Goal: Task Accomplishment & Management: Use online tool/utility

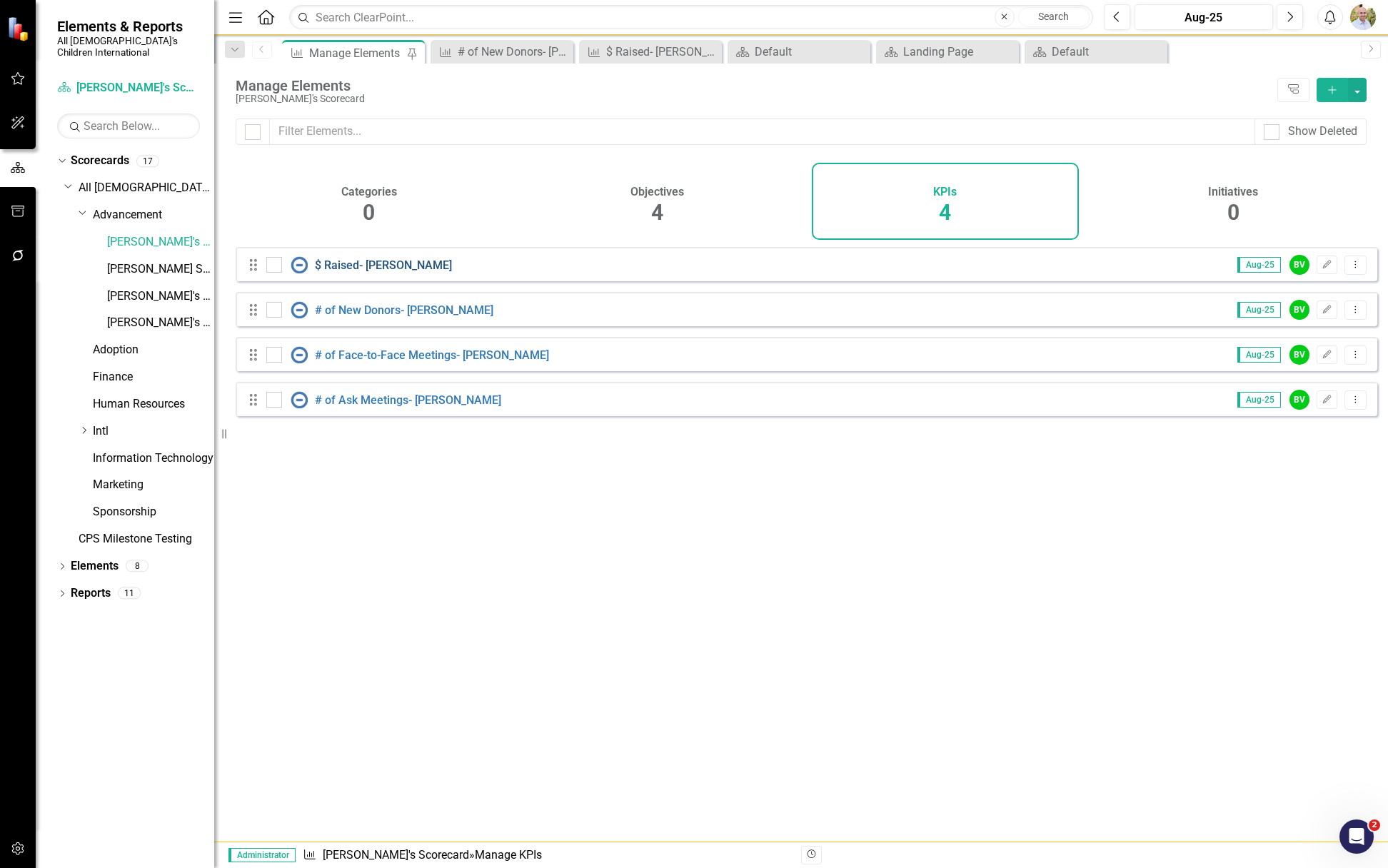
click at [354, 272] on link "$ Raised- [PERSON_NAME]" at bounding box center [383, 265] width 137 height 14
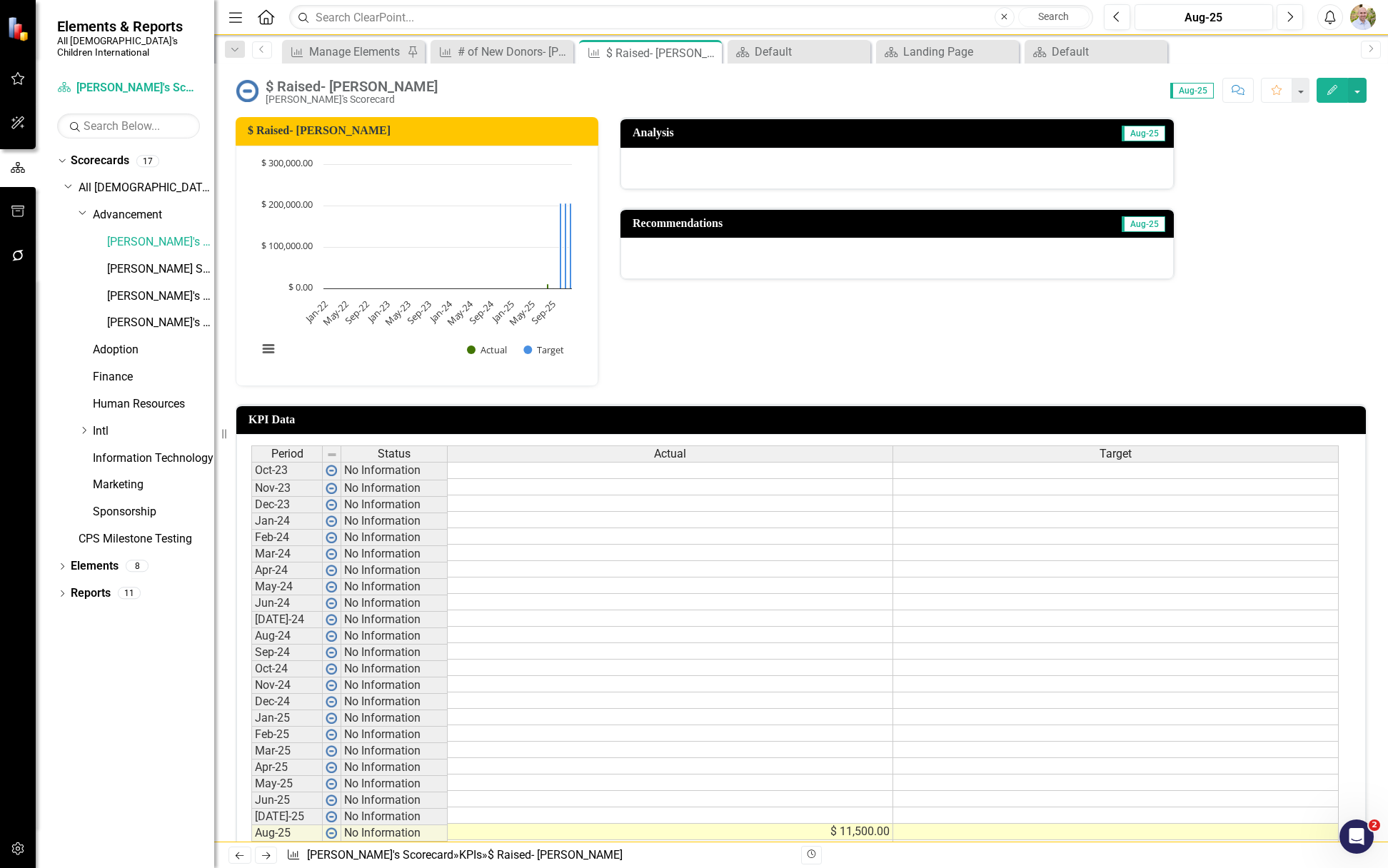
click at [1335, 85] on icon "Edit" at bounding box center [1332, 89] width 13 height 10
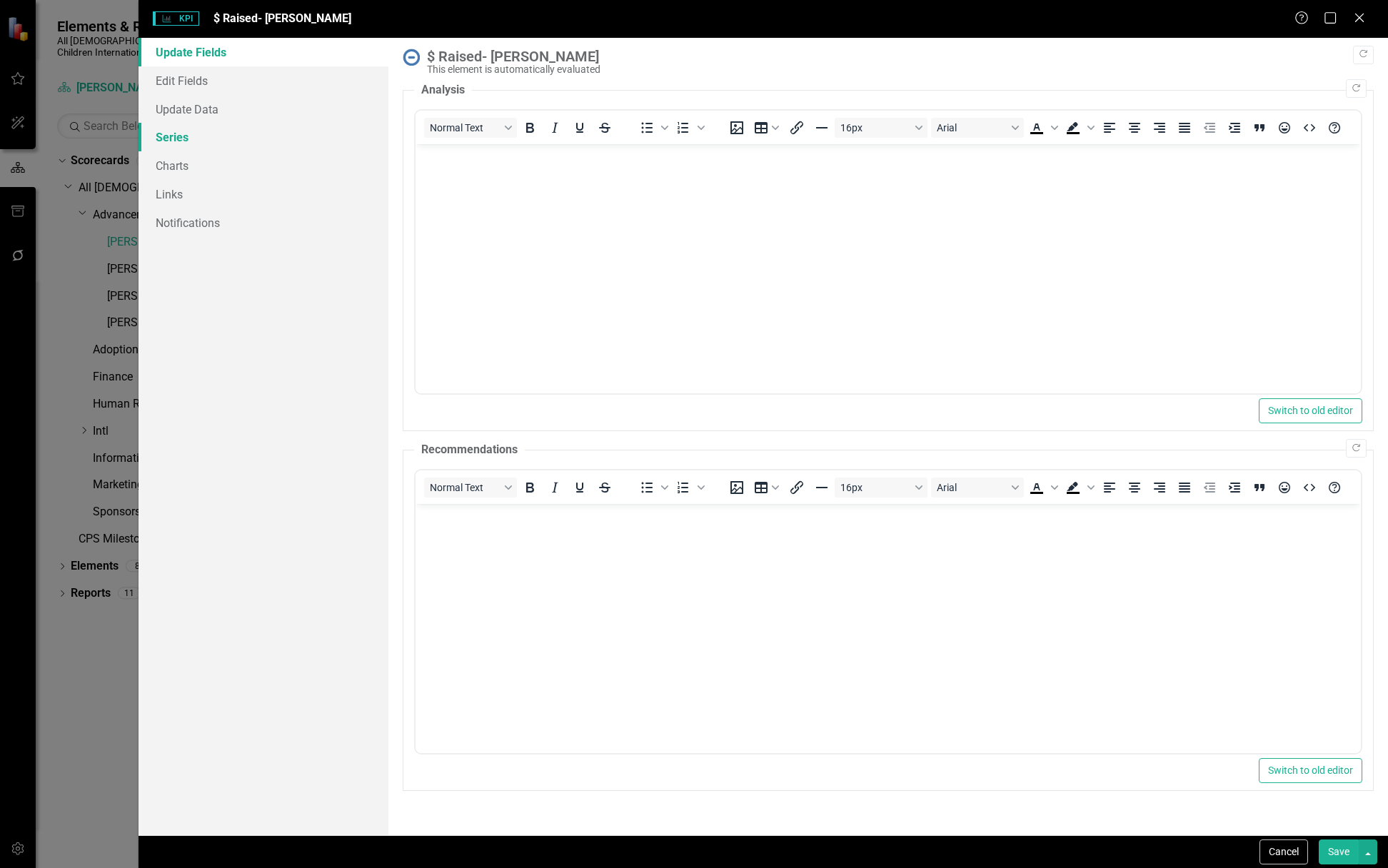
click at [201, 129] on link "Series" at bounding box center [263, 136] width 250 height 28
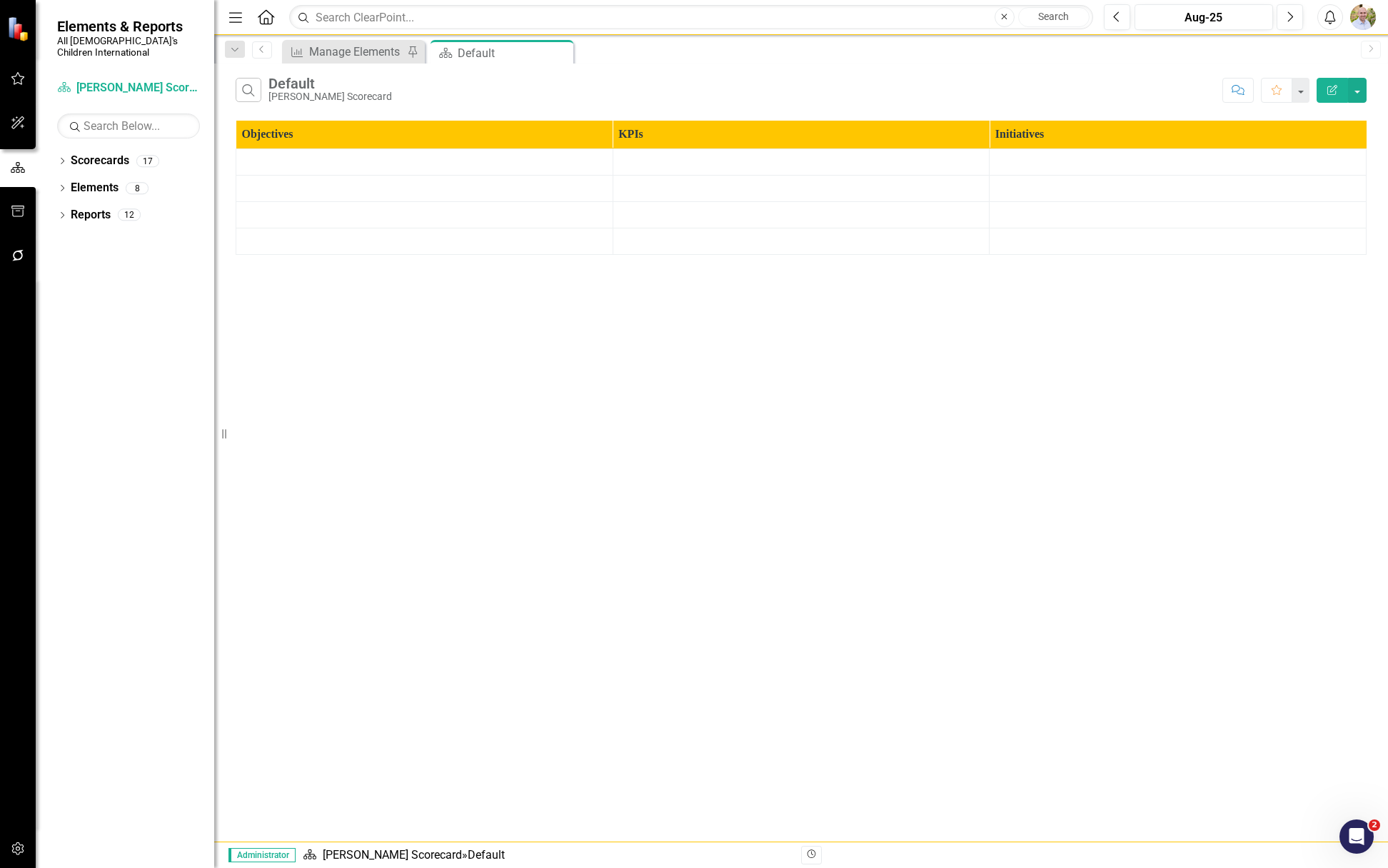
click at [24, 848] on icon "button" at bounding box center [18, 849] width 15 height 11
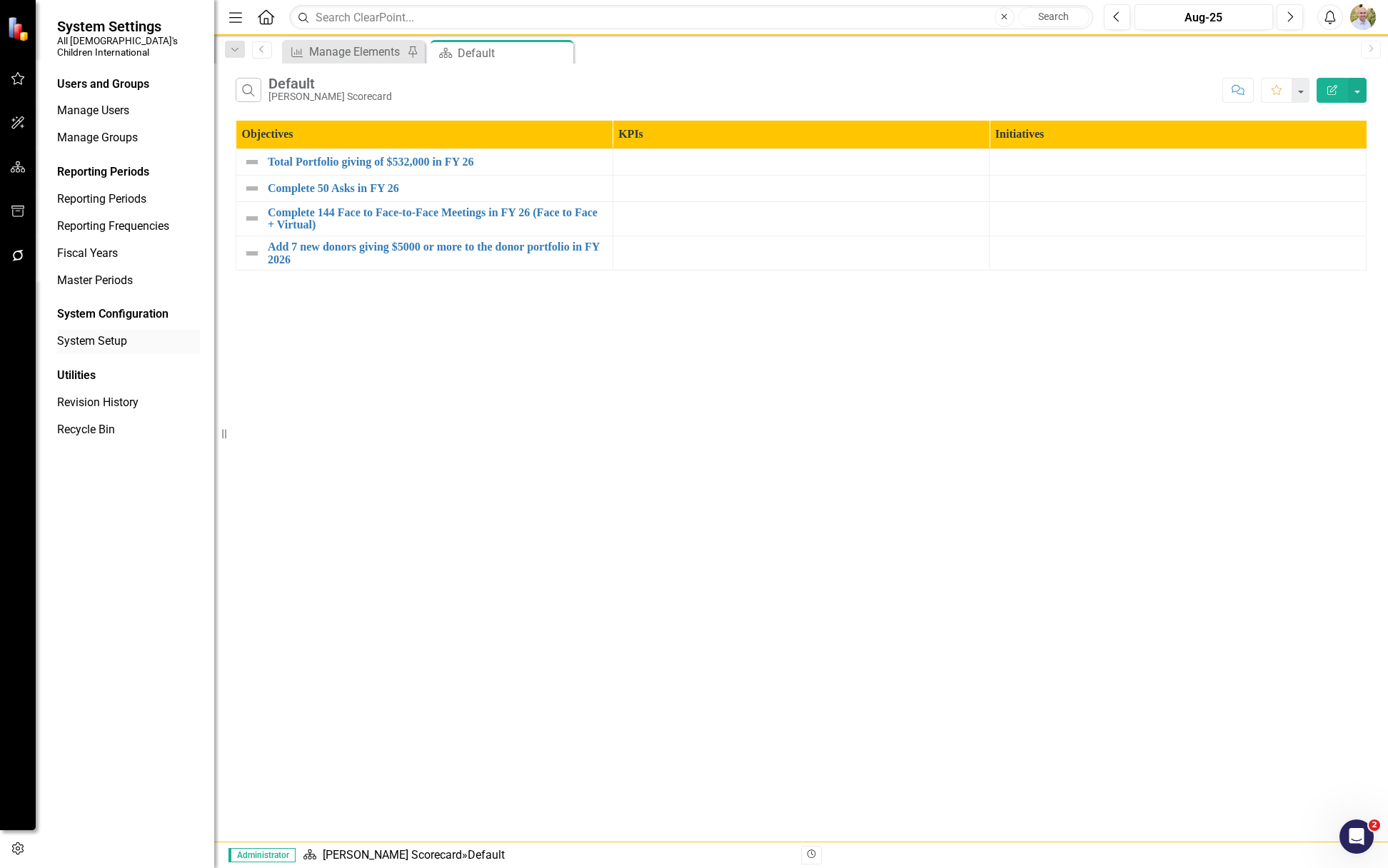
click at [85, 333] on link "System Setup" at bounding box center [128, 341] width 143 height 16
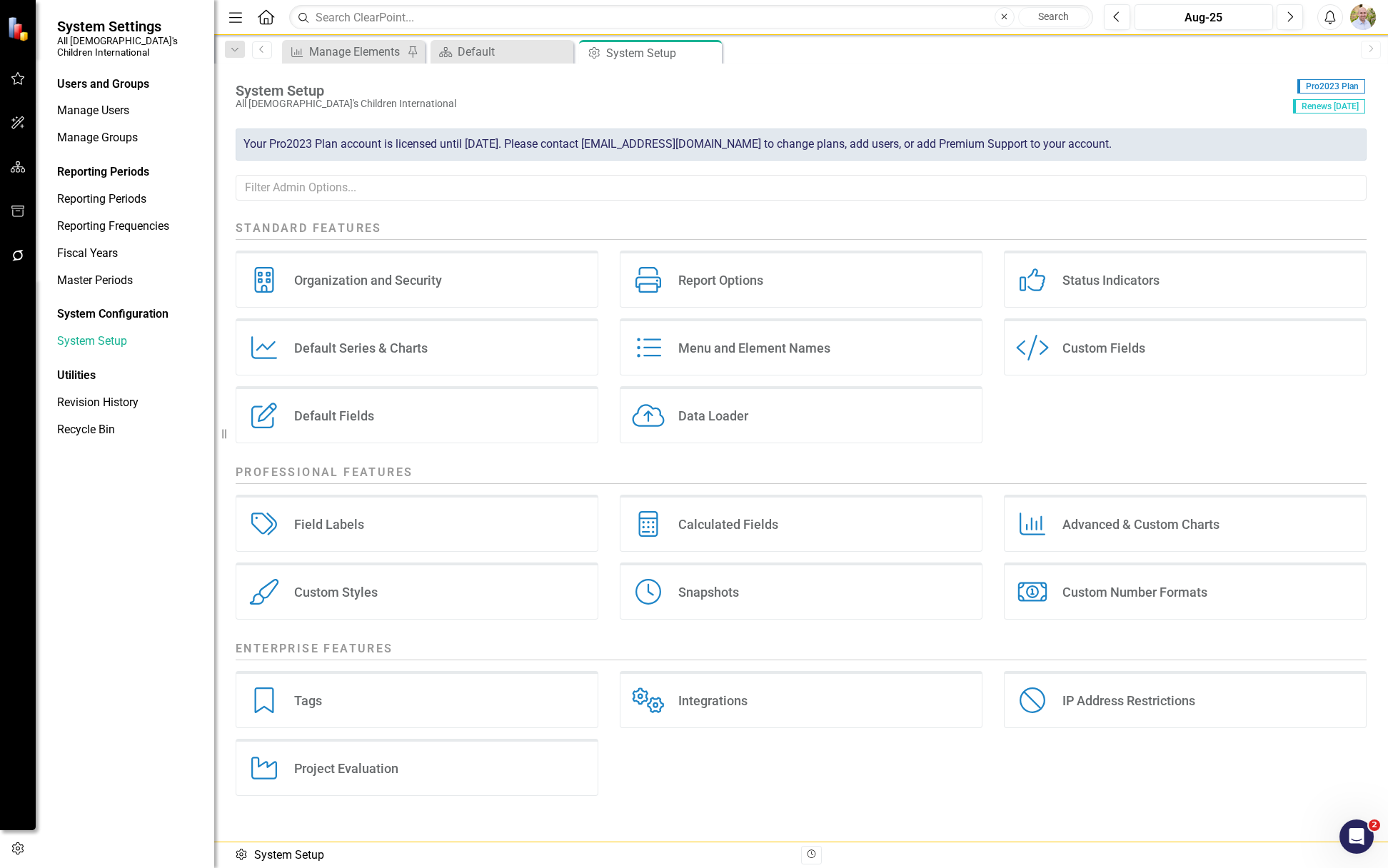
click at [672, 529] on div "Calculated Fields Calculated Fields" at bounding box center [801, 523] width 363 height 57
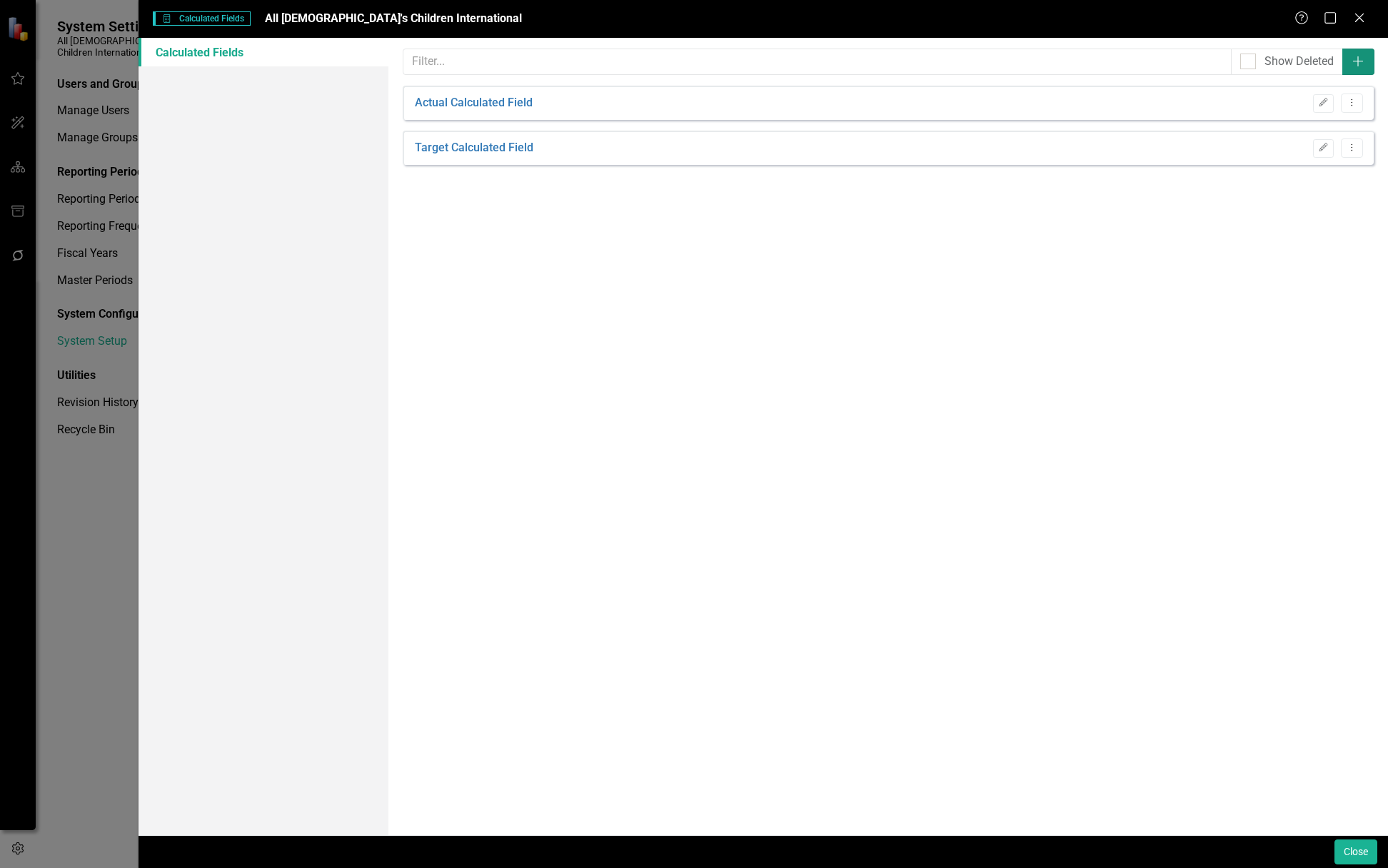
click at [1354, 60] on icon "Add" at bounding box center [1358, 61] width 15 height 11
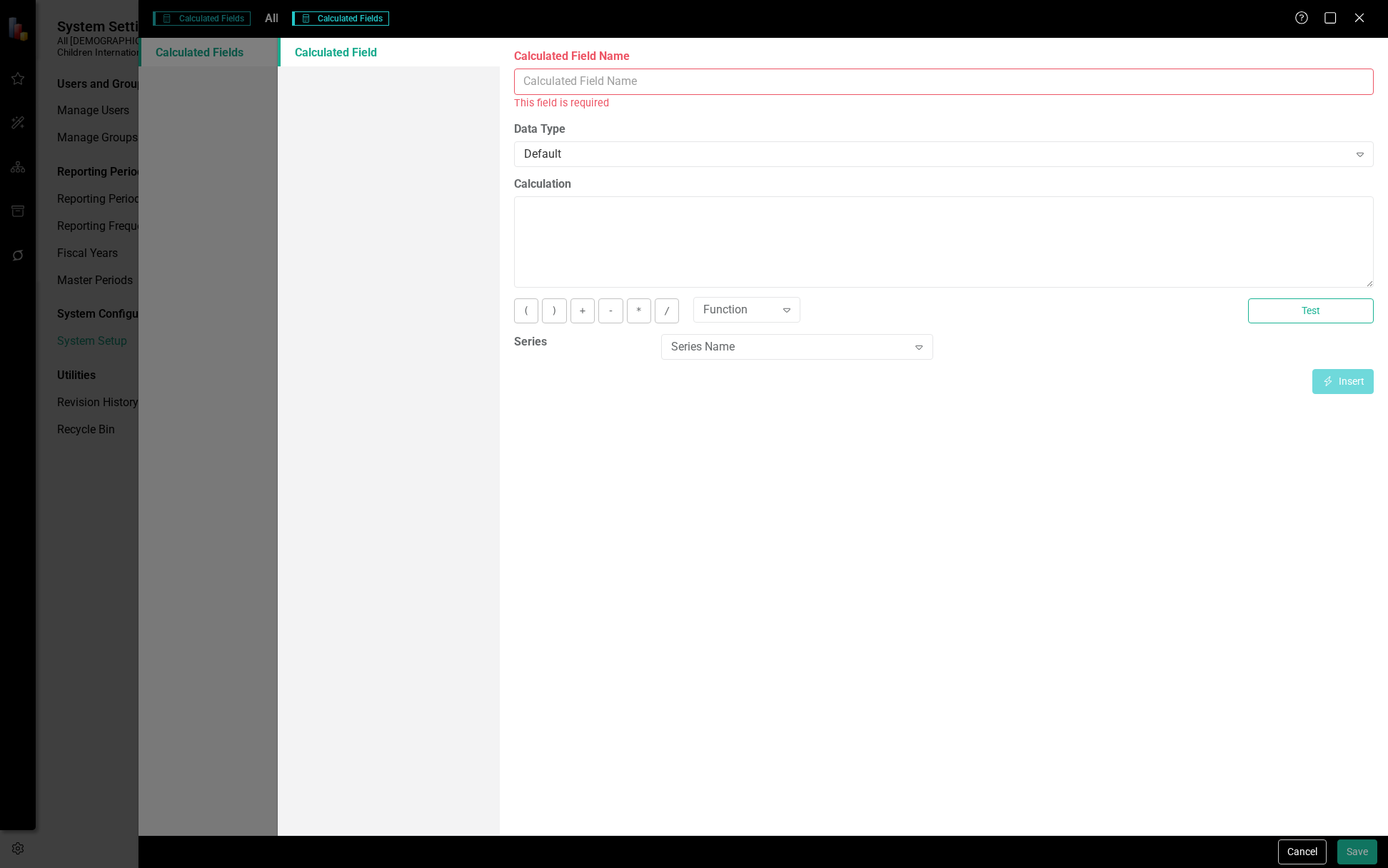
click at [644, 81] on input "Calculated Field Name" at bounding box center [943, 81] width 860 height 27
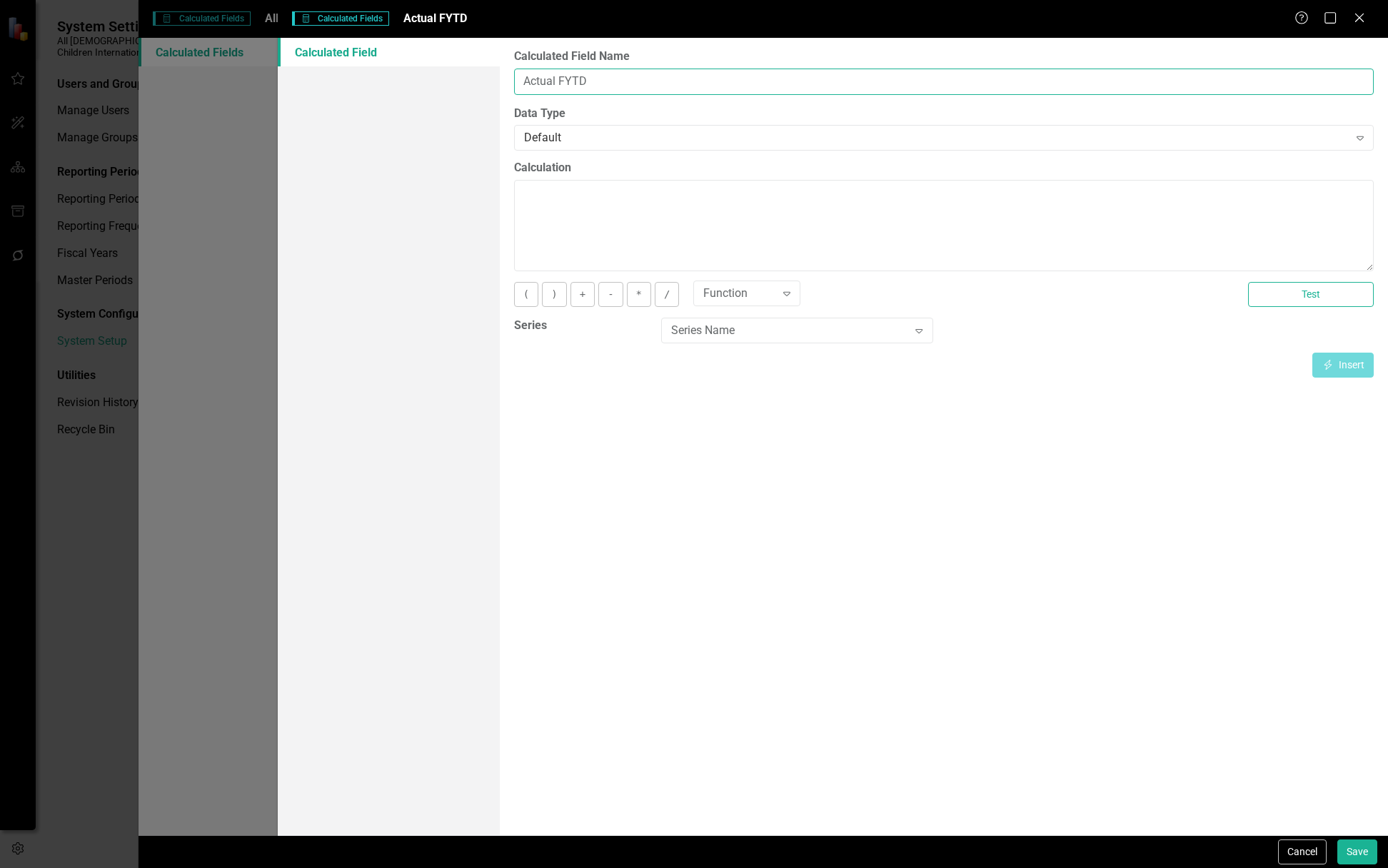
type input "Actual FYTD"
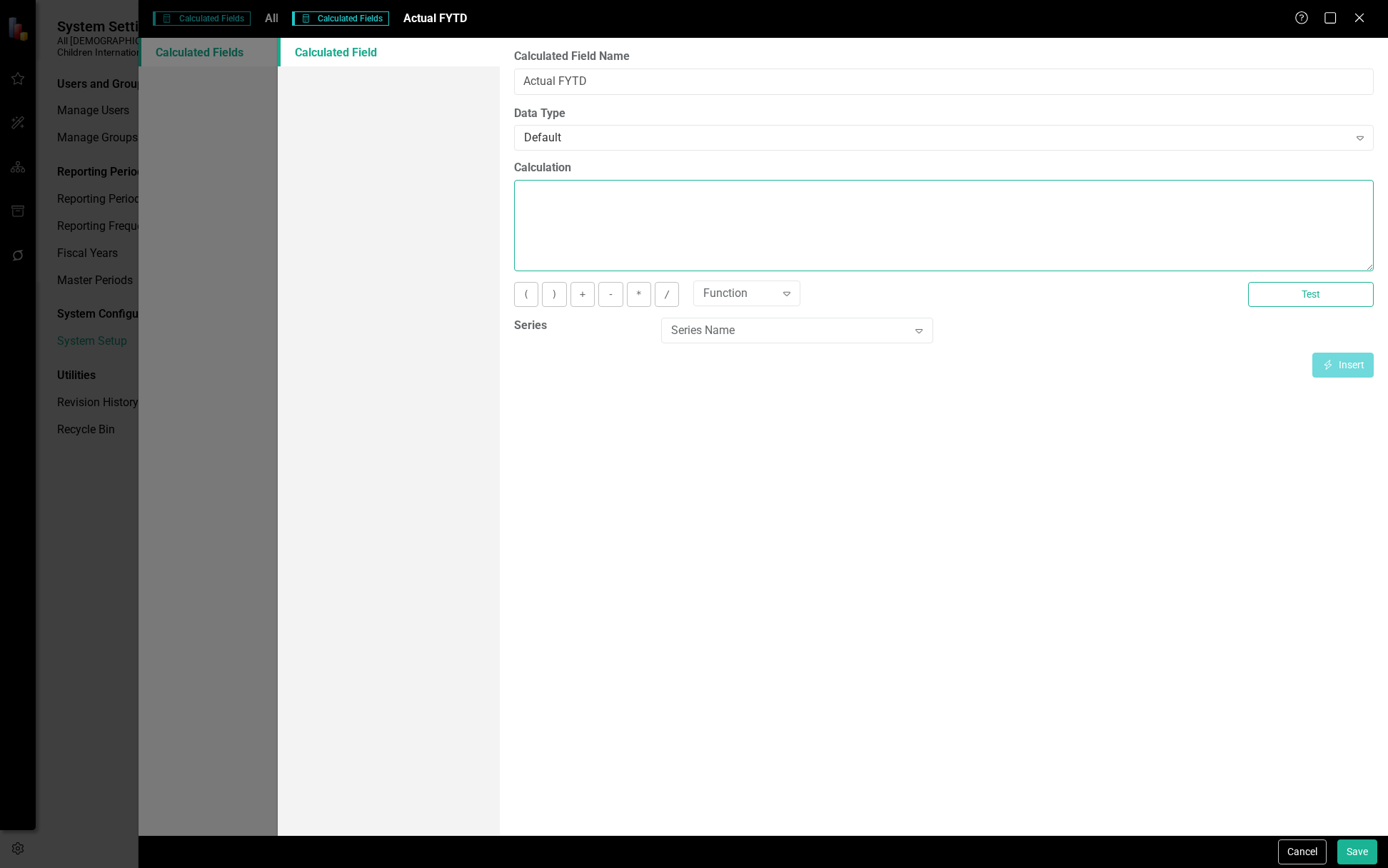
click at [570, 209] on textarea "Calculation" at bounding box center [943, 225] width 860 height 91
type textarea "="
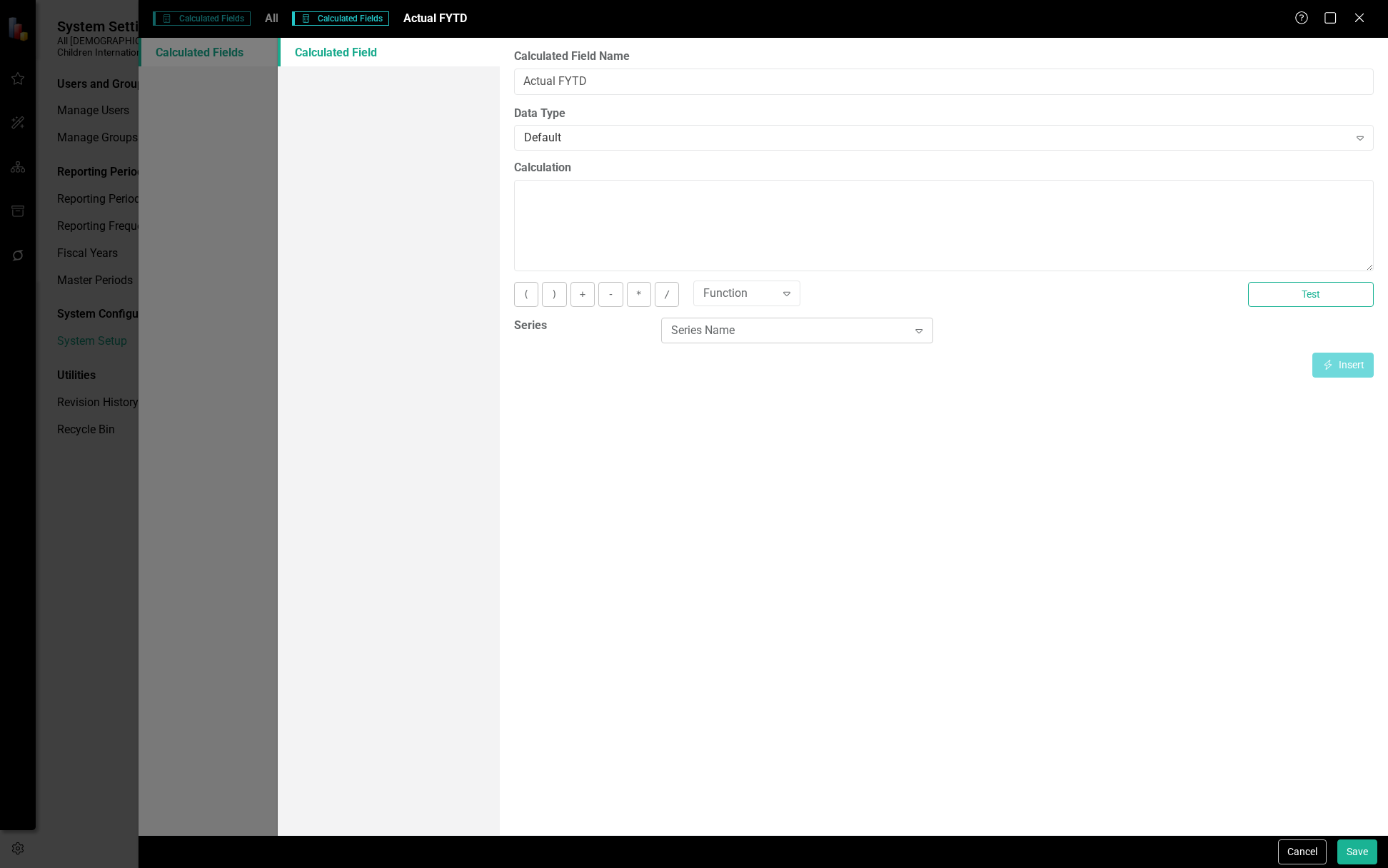
click at [766, 333] on div "Series Name" at bounding box center [789, 331] width 237 height 16
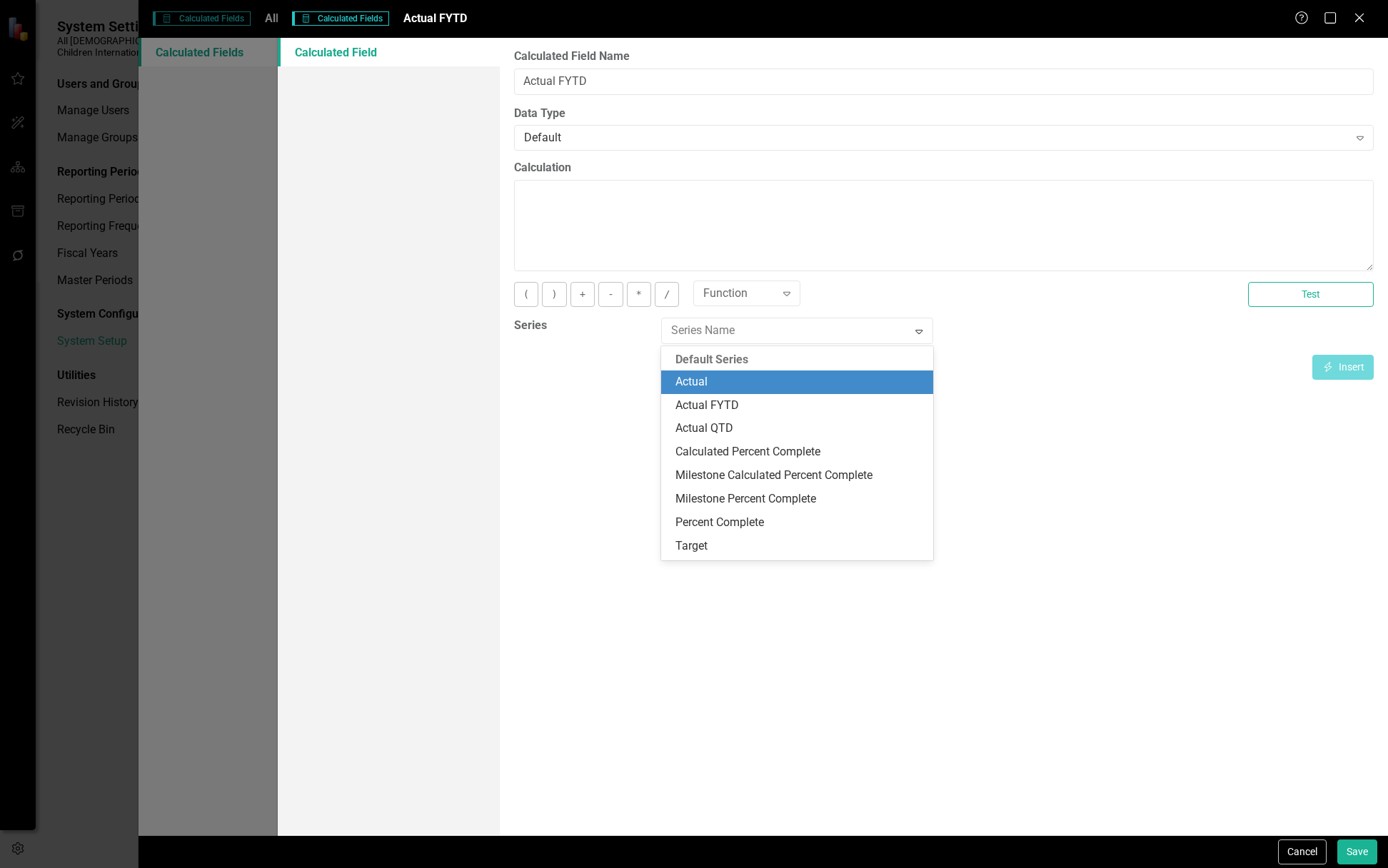
click at [754, 374] on div "Actual" at bounding box center [800, 382] width 249 height 16
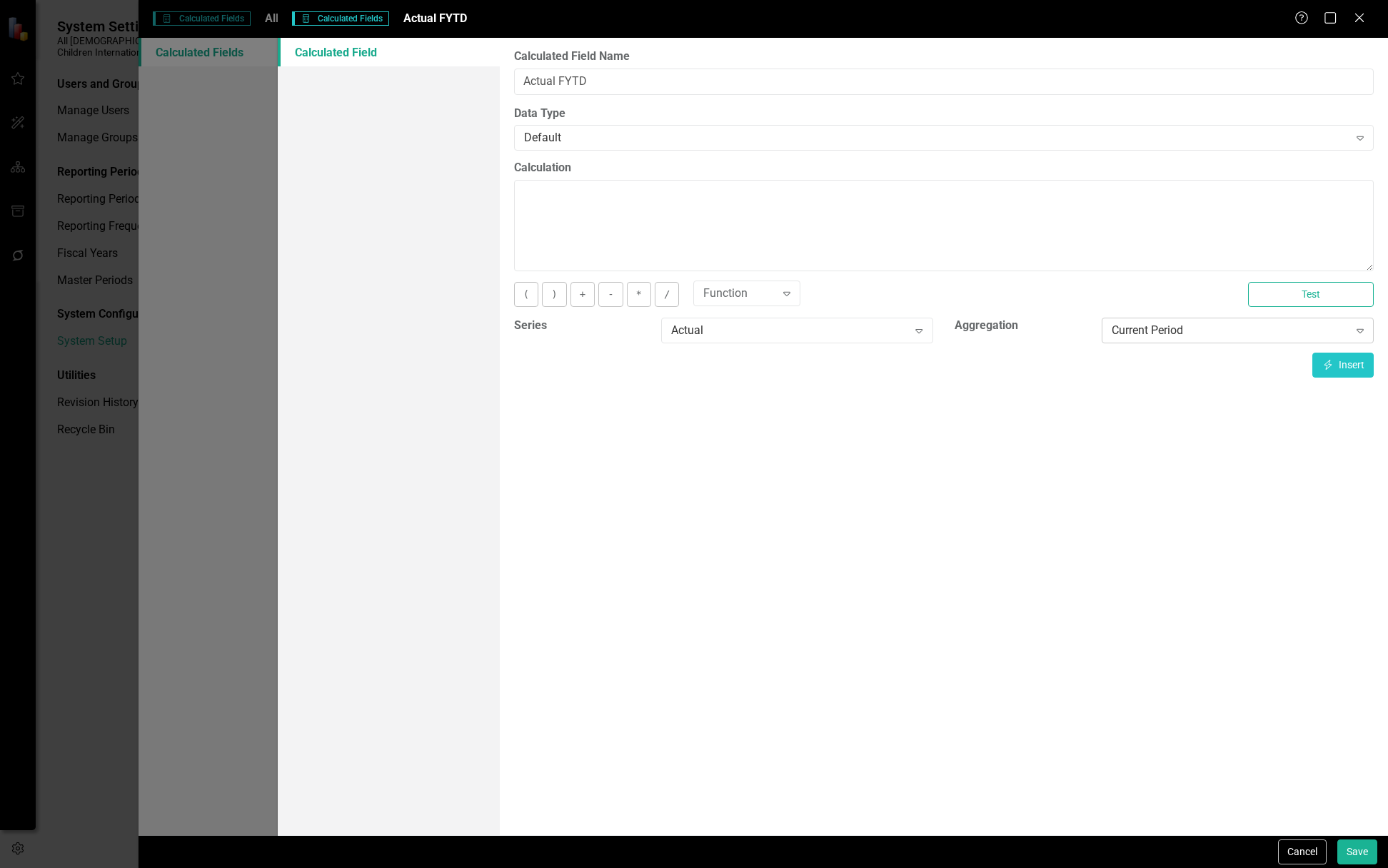
click at [1180, 335] on div "Current Period" at bounding box center [1230, 331] width 237 height 16
click at [1347, 362] on button "Insert Insert" at bounding box center [1343, 365] width 61 height 25
click at [1175, 337] on div "Current Period" at bounding box center [1230, 331] width 237 height 16
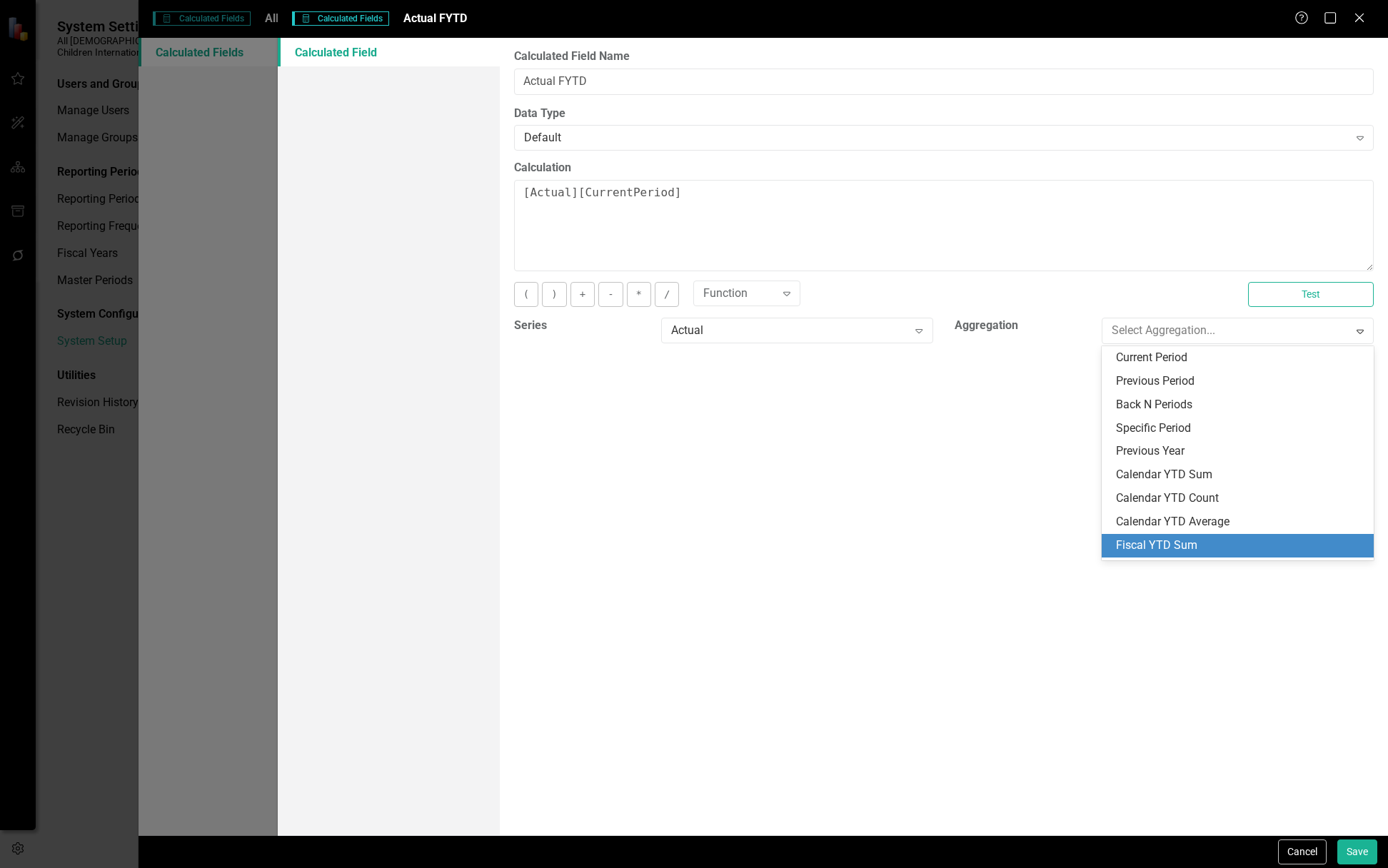
click at [1191, 544] on div "Fiscal YTD Sum" at bounding box center [1240, 545] width 249 height 16
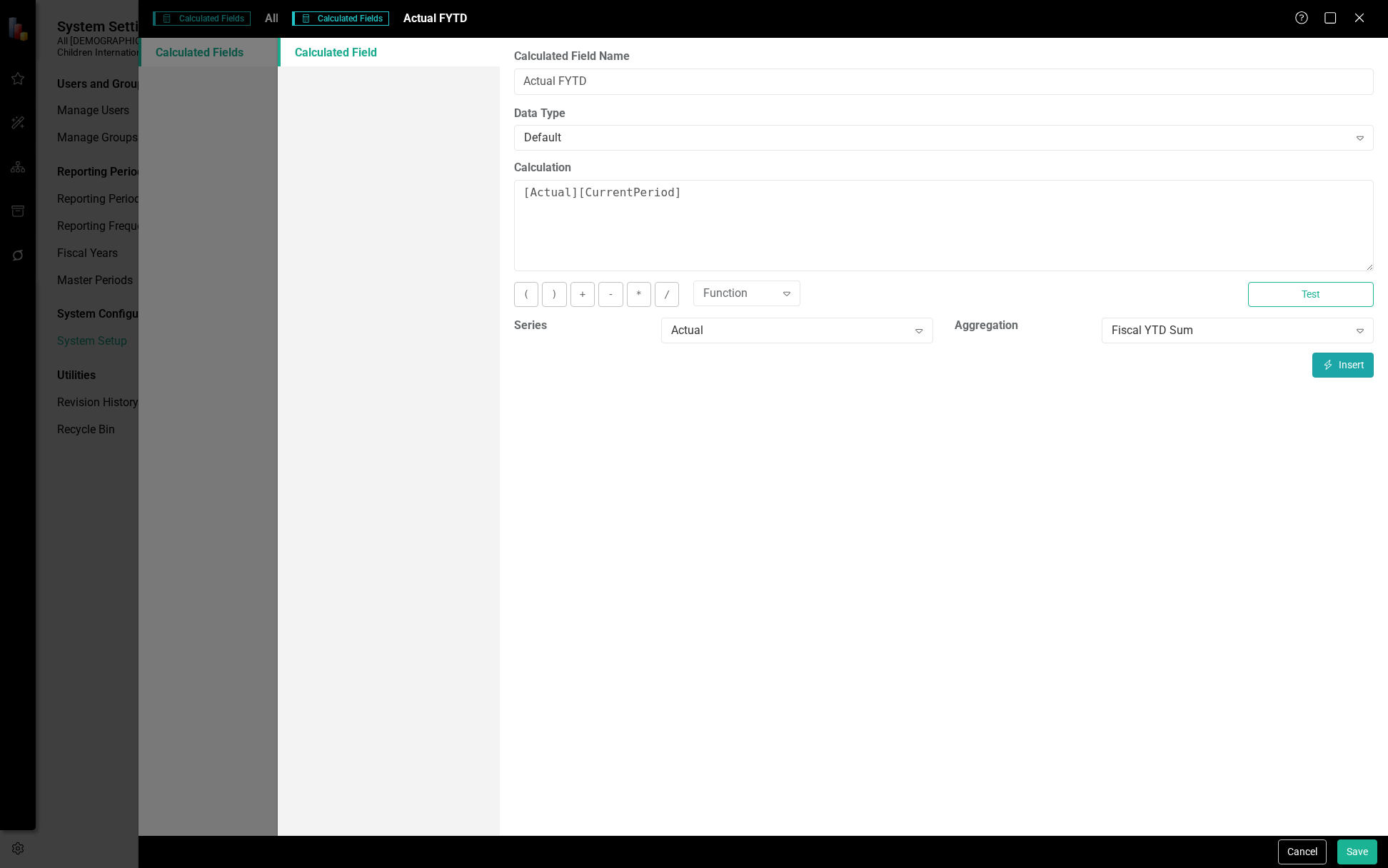
click at [1352, 374] on button "Insert Insert" at bounding box center [1343, 365] width 61 height 25
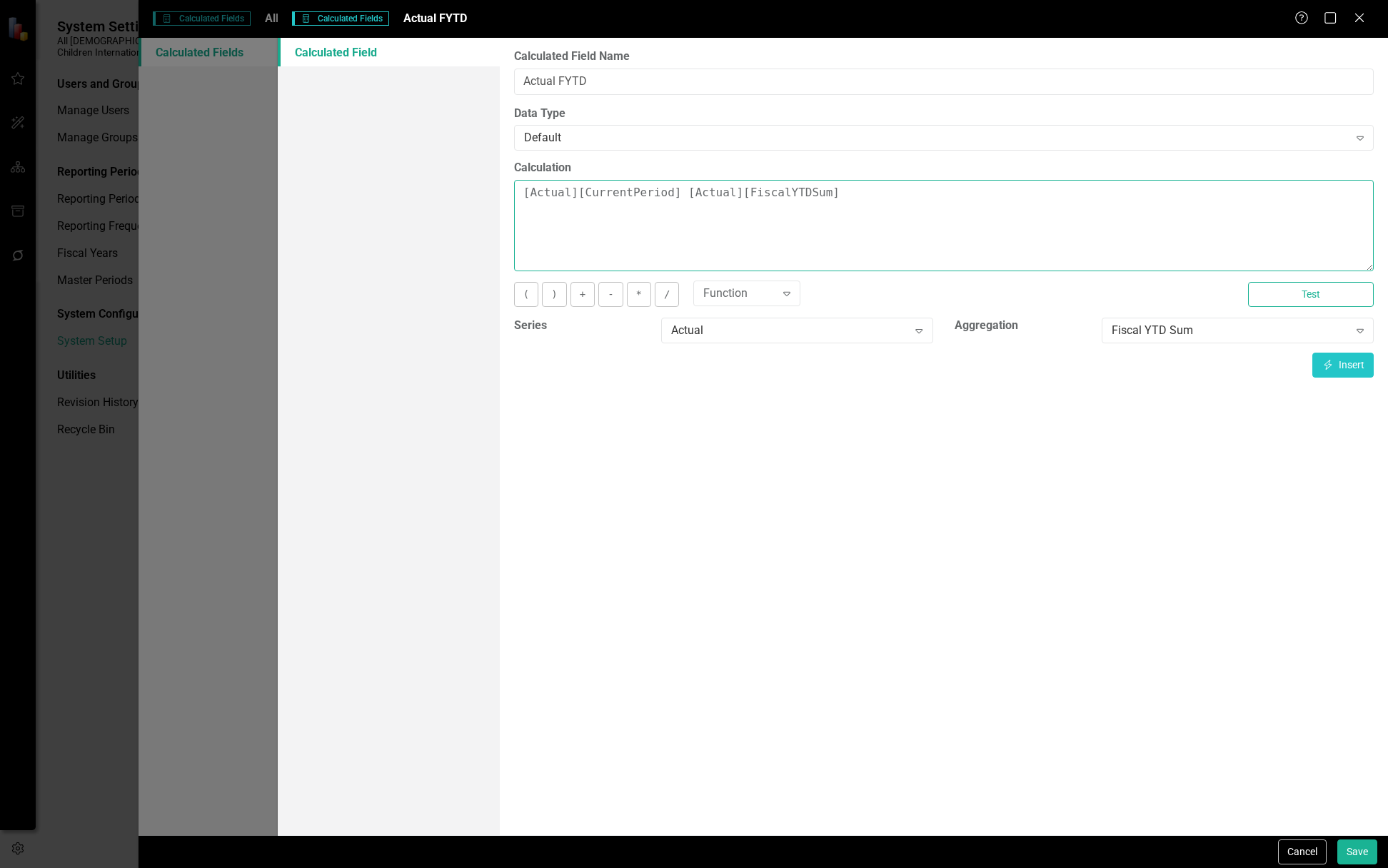
drag, startPoint x: 671, startPoint y: 192, endPoint x: 421, endPoint y: 192, distance: 250.0
click at [421, 192] on div "Calculated Field Calculated Fields in ClearPoint are primarily used in Summary …" at bounding box center [833, 436] width 1110 height 797
type textarea "[Actual][FiscalYTDSum]"
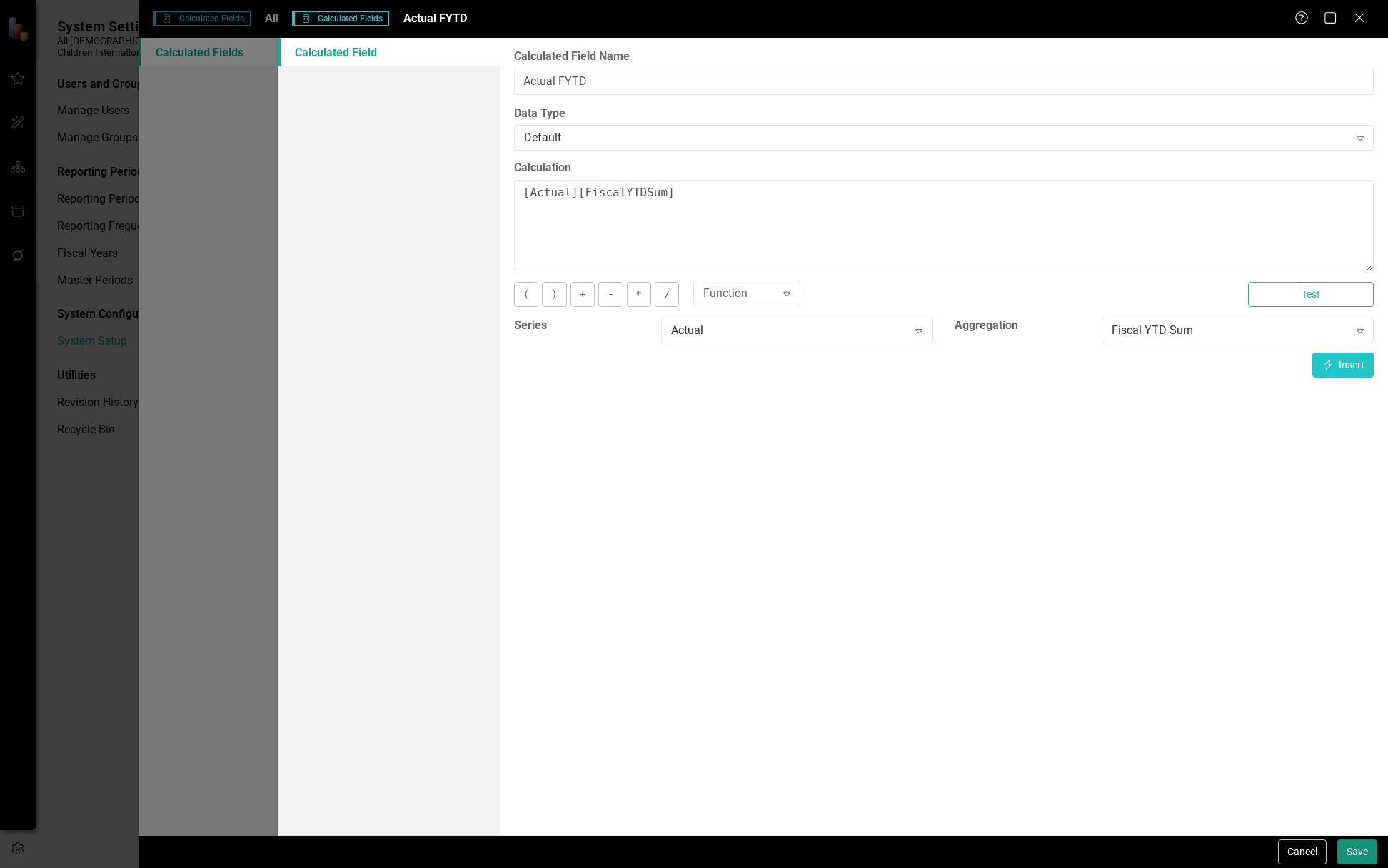
click at [1365, 845] on button "Save" at bounding box center [1357, 851] width 40 height 25
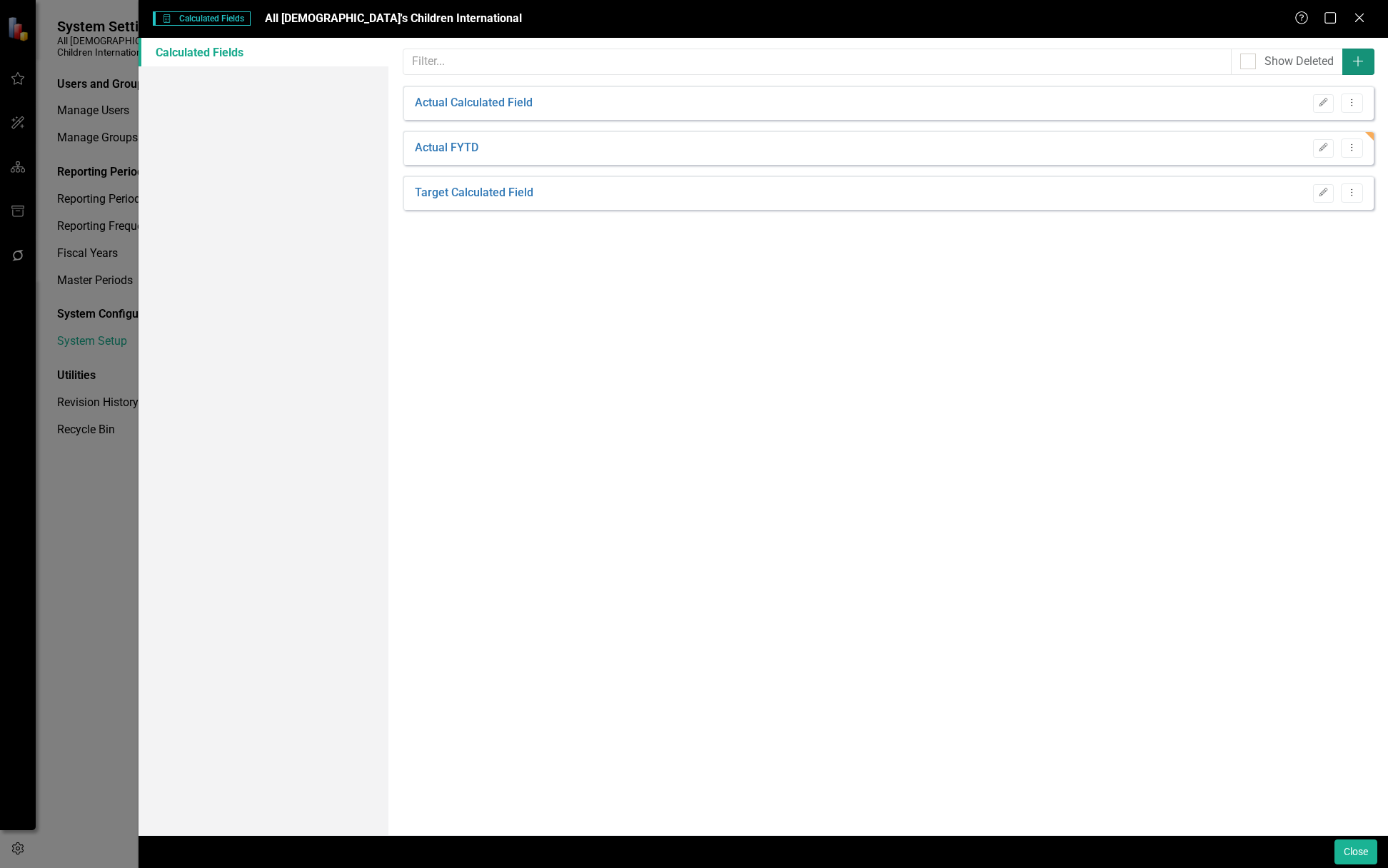
click at [1357, 56] on icon "Add" at bounding box center [1358, 61] width 15 height 11
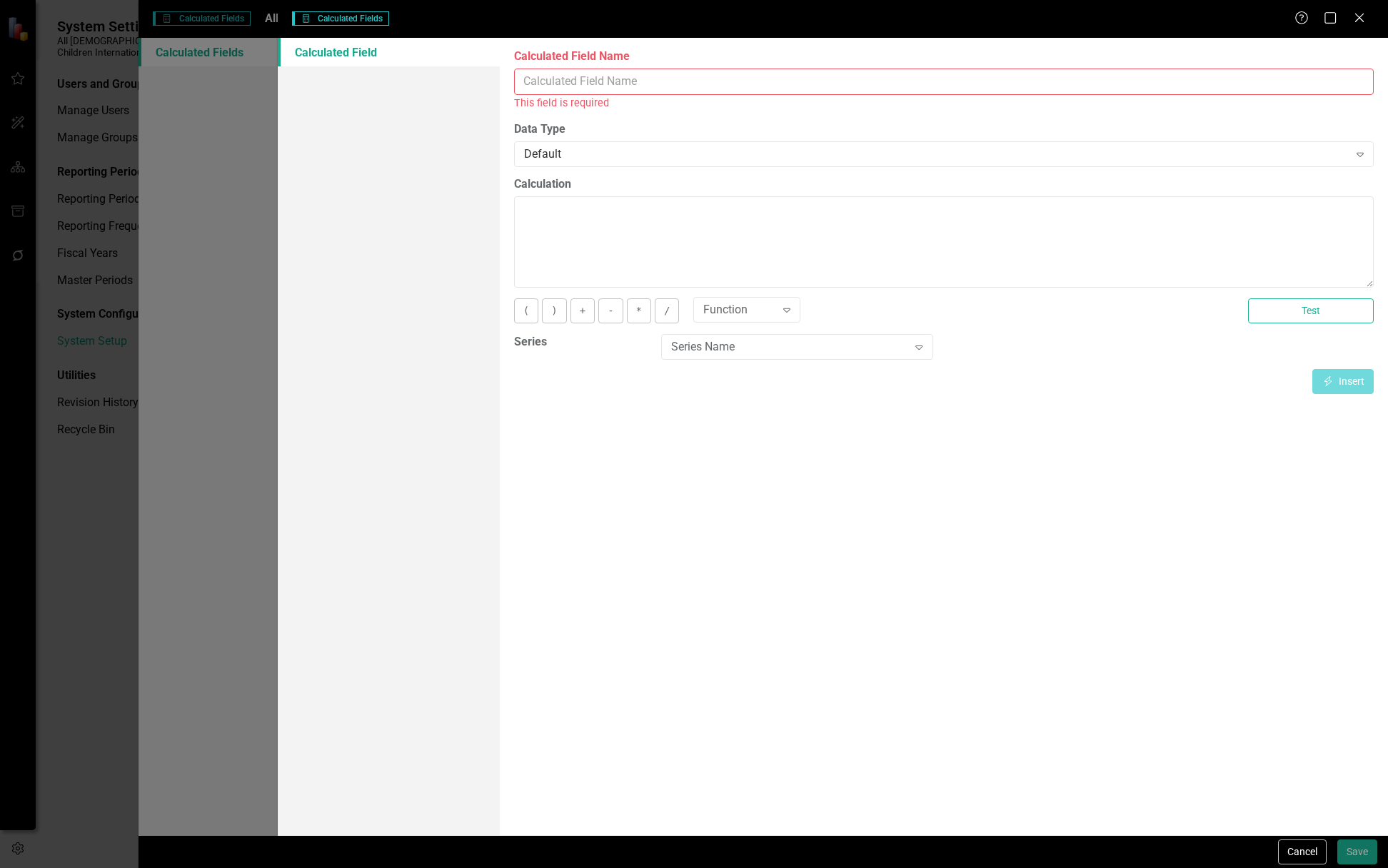
click at [783, 85] on input "Calculated Field Name" at bounding box center [943, 81] width 860 height 27
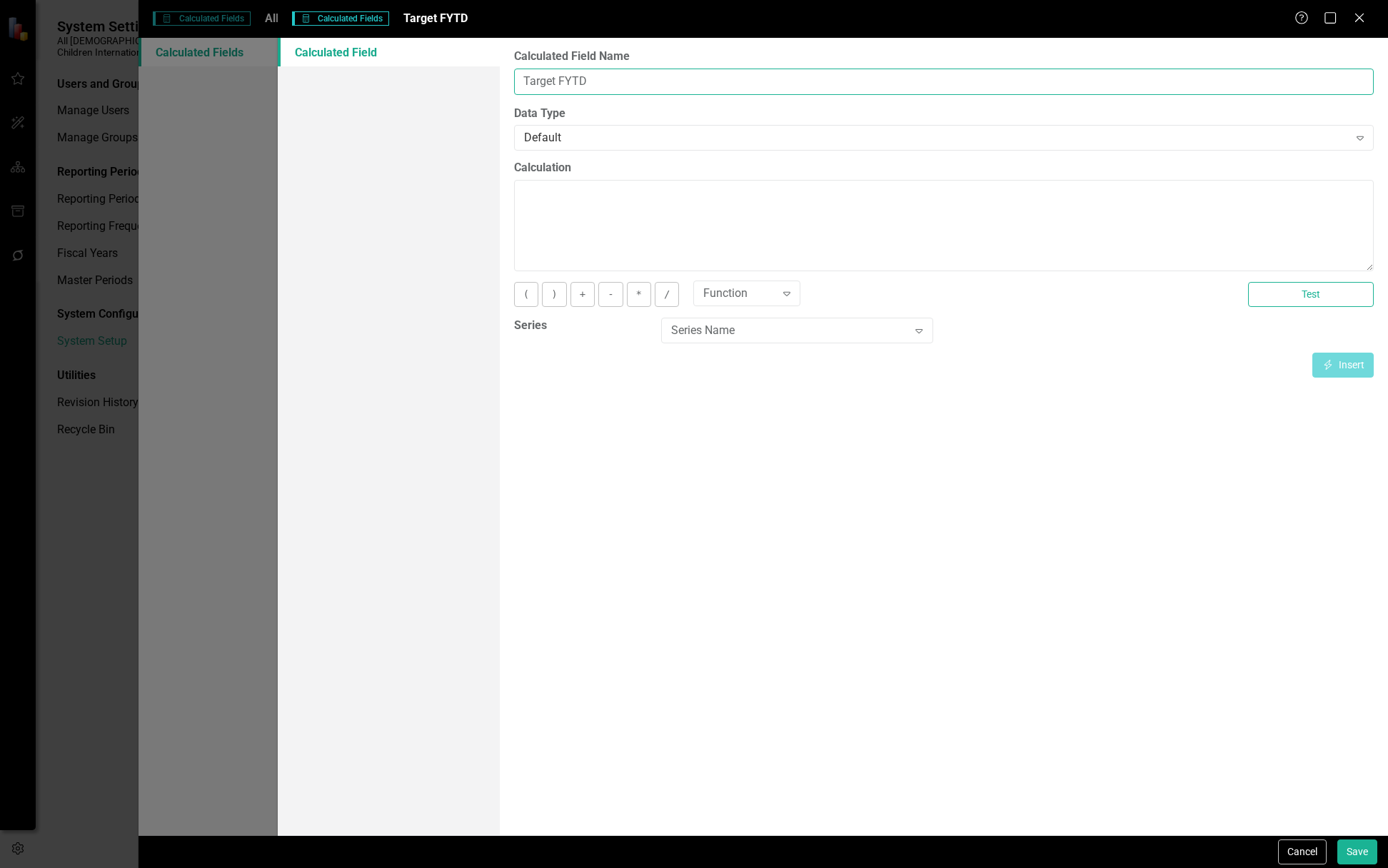
type input "Target FYTD"
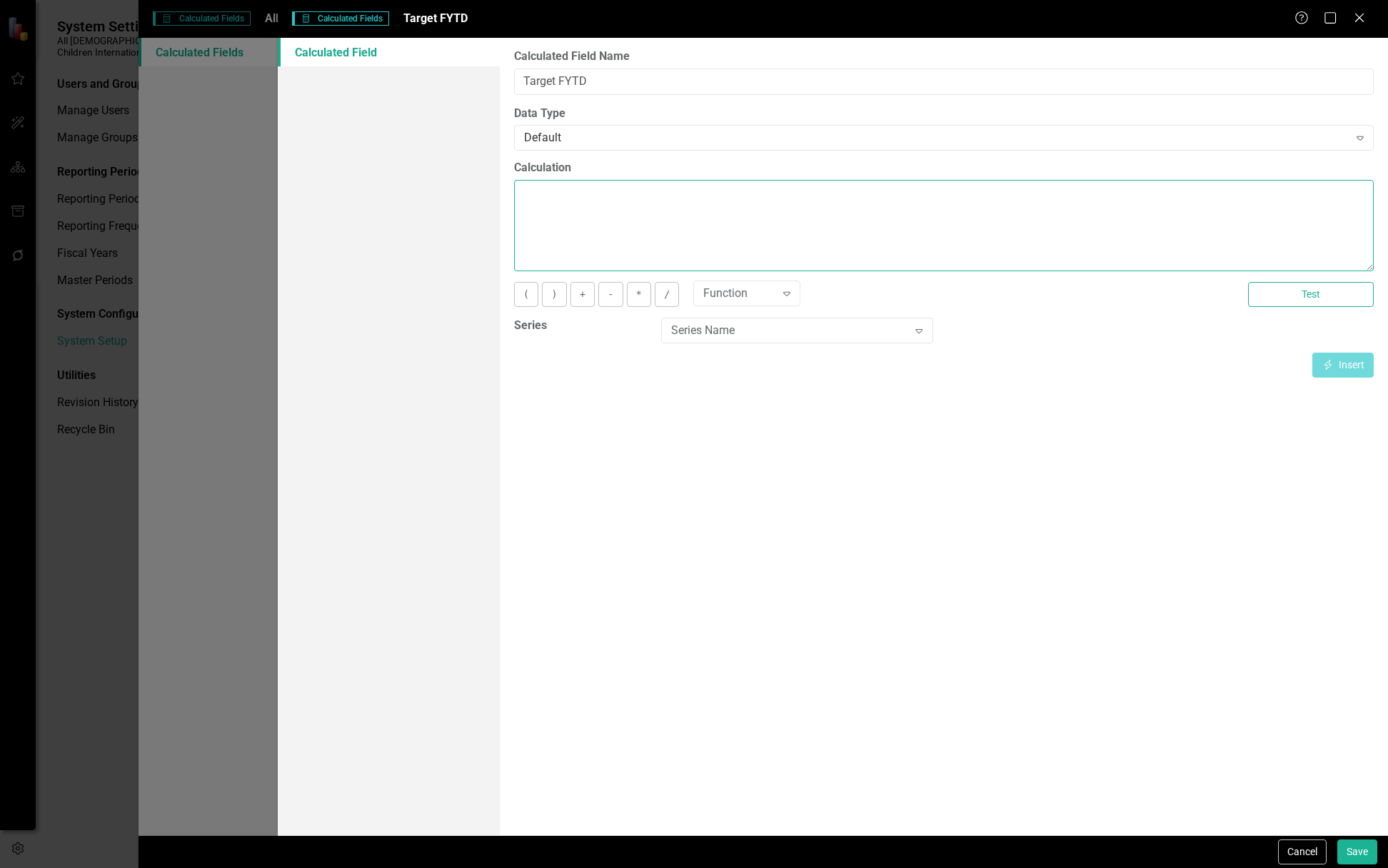
click at [647, 210] on textarea "Calculation" at bounding box center [943, 225] width 860 height 91
